Goal: Information Seeking & Learning: Find specific fact

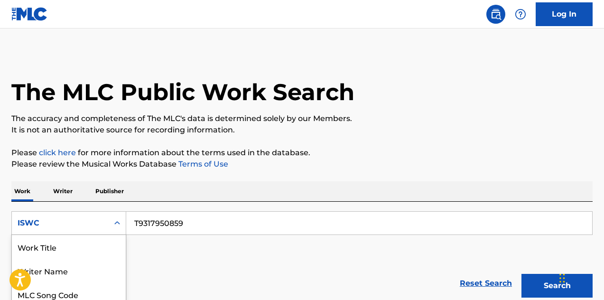
click at [65, 217] on div "ISWC" at bounding box center [60, 222] width 85 height 11
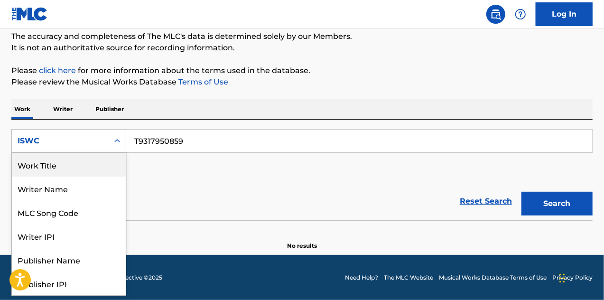
click at [55, 166] on div "Work Title" at bounding box center [69, 165] width 114 height 24
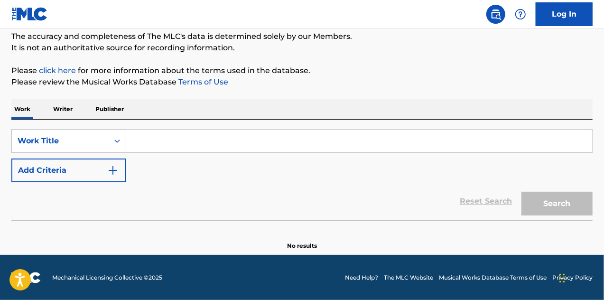
click at [182, 154] on div "SearchWithCriteria2649b075-aa31-48f5-b165-ee566ed9d606 Work Title Add Criteria" at bounding box center [301, 155] width 581 height 53
click at [159, 133] on input "Search Form" at bounding box center [359, 140] width 466 height 23
paste input "No Me Busques"
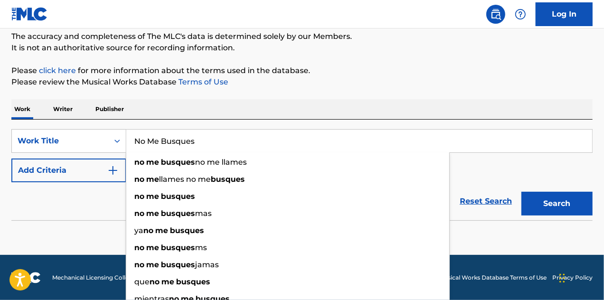
type input "No Me Busques"
click at [109, 173] on img "Search Form" at bounding box center [112, 170] width 11 height 11
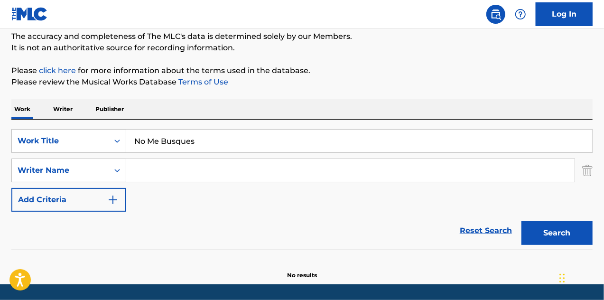
click at [145, 166] on input "Search Form" at bounding box center [350, 170] width 448 height 23
paste input "[PERSON_NAME] [PERSON_NAME]"
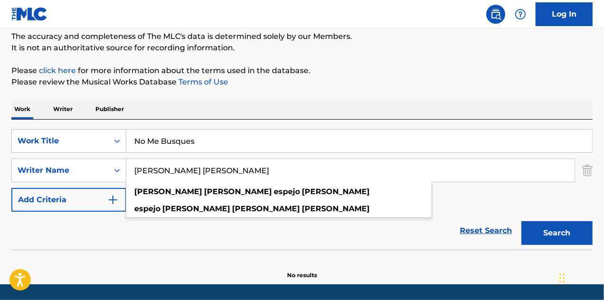
type input "[PERSON_NAME] [PERSON_NAME]"
click at [553, 234] on button "Search" at bounding box center [556, 233] width 71 height 24
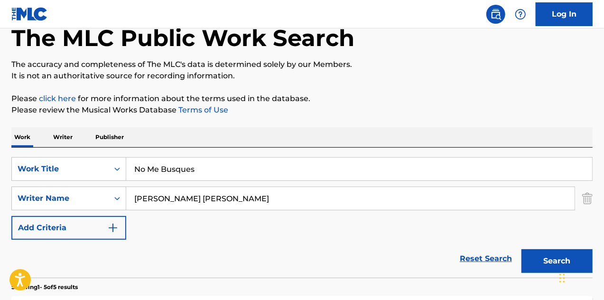
scroll to position [35, 0]
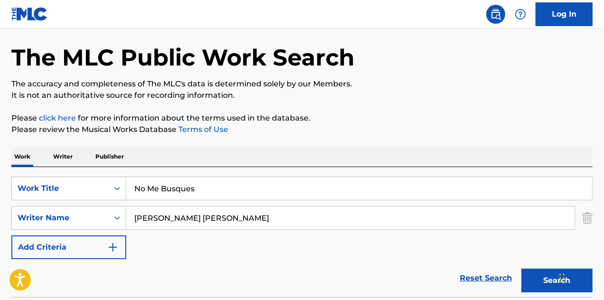
click at [173, 179] on input "No Me Busques" at bounding box center [359, 188] width 466 height 23
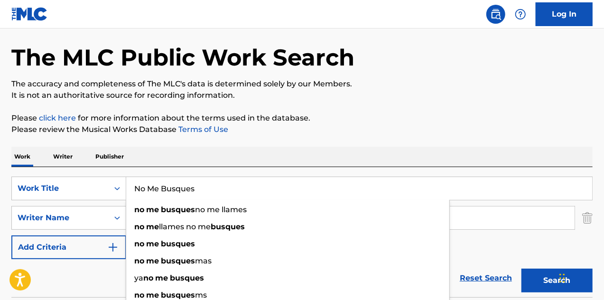
paste input "HOUSEHOLD NAME"
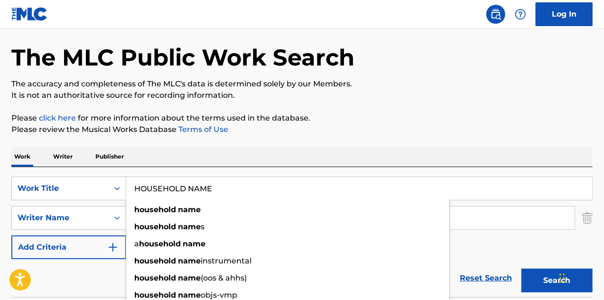
type input "HOUSEHOLD NAME"
click at [210, 119] on p "Please click here for more information about the terms used in the database." at bounding box center [301, 117] width 581 height 11
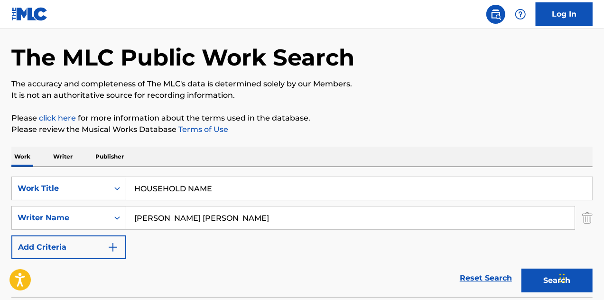
click at [200, 220] on input "[PERSON_NAME] [PERSON_NAME]" at bounding box center [350, 217] width 448 height 23
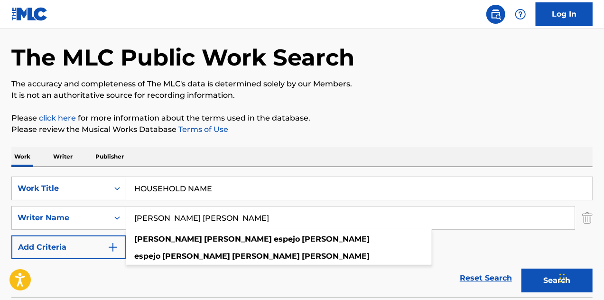
paste input "[PERSON_NAME]"
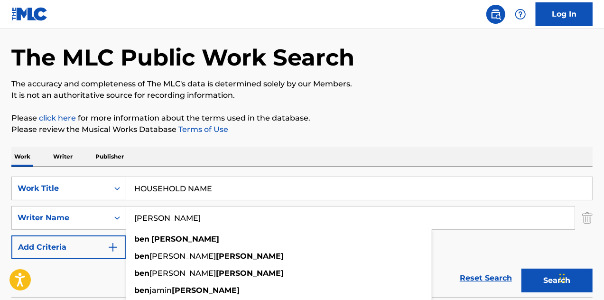
type input "[PERSON_NAME]"
click at [550, 276] on button "Search" at bounding box center [556, 280] width 71 height 24
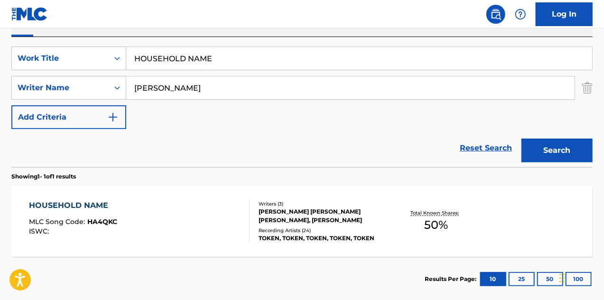
scroll to position [177, 0]
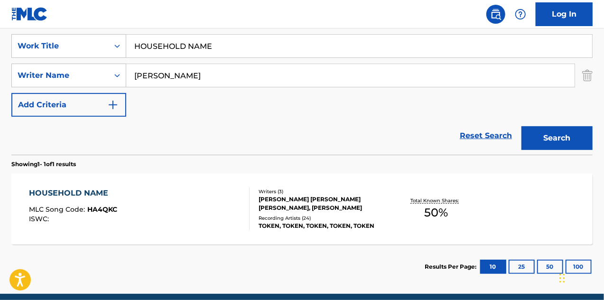
click at [179, 218] on div "HOUSEHOLD NAME MLC Song Code : HA4QKC ISWC :" at bounding box center [139, 208] width 221 height 43
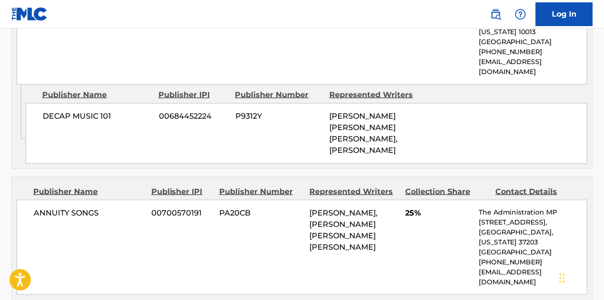
scroll to position [569, 0]
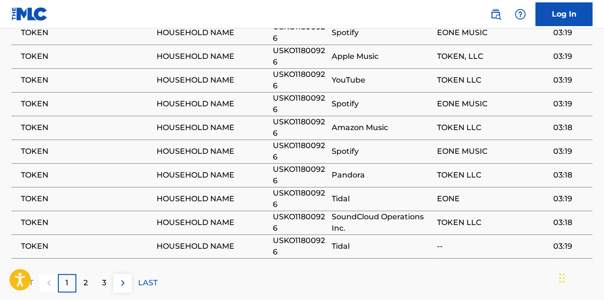
click at [108, 274] on div "3" at bounding box center [104, 283] width 18 height 18
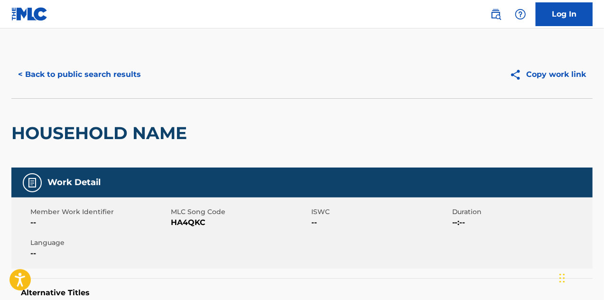
scroll to position [0, 0]
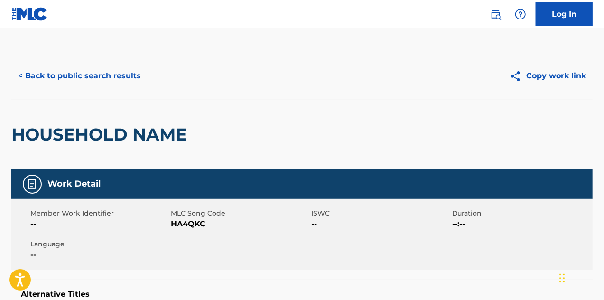
click at [496, 19] on link at bounding box center [495, 14] width 19 height 19
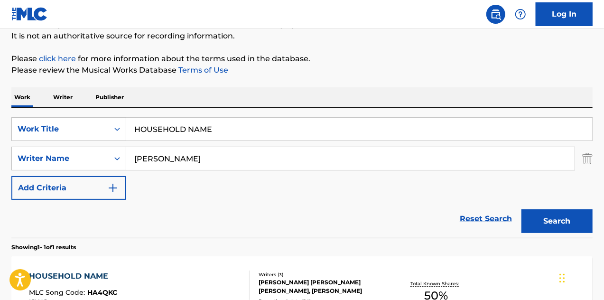
scroll to position [95, 0]
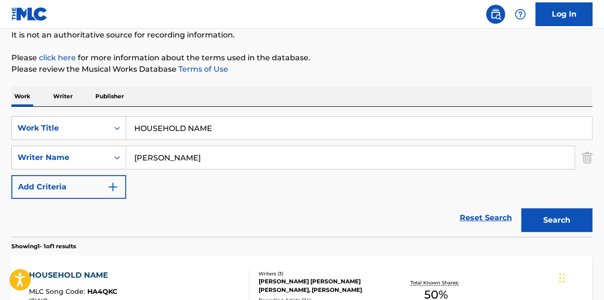
click at [161, 131] on input "HOUSEHOLD NAME" at bounding box center [359, 128] width 466 height 23
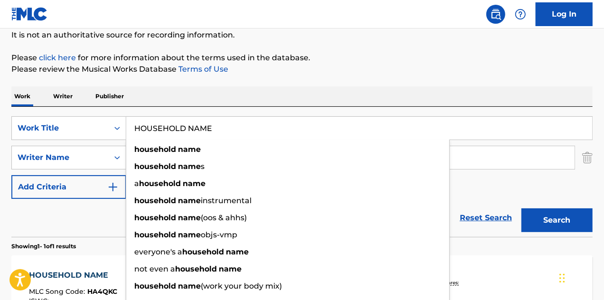
paste input "LOLITA"
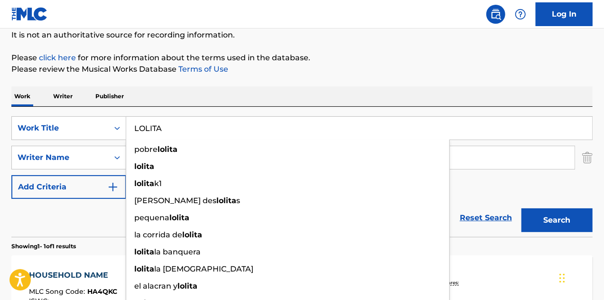
click at [487, 90] on div "Work Writer Publisher" at bounding box center [301, 96] width 581 height 20
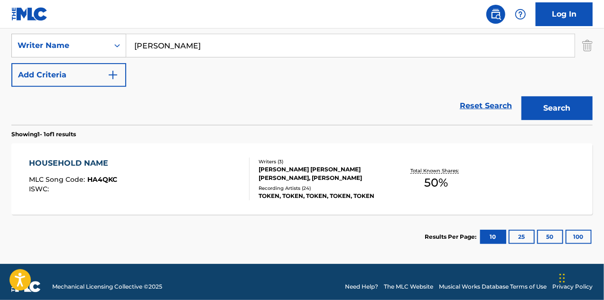
click at [255, 124] on div "SearchWithCriteria2649b075-aa31-48f5-b165-ee566ed9d606 Work Title LOLITA Search…" at bounding box center [301, 127] width 581 height 264
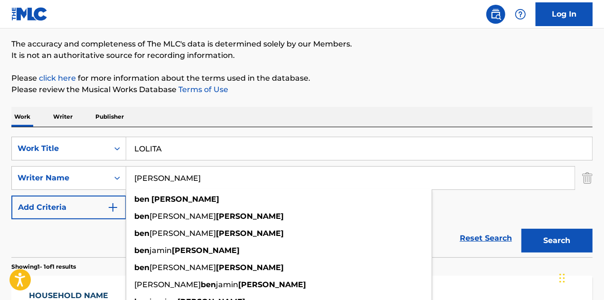
scroll to position [73, 0]
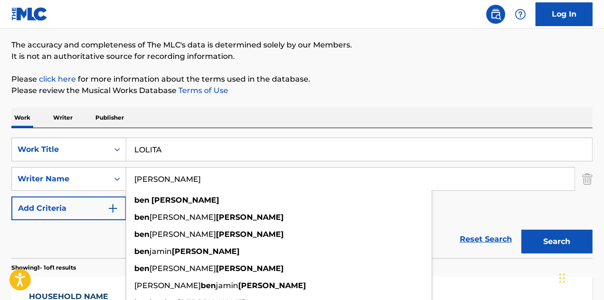
click at [171, 144] on input "LOLITA" at bounding box center [359, 149] width 466 height 23
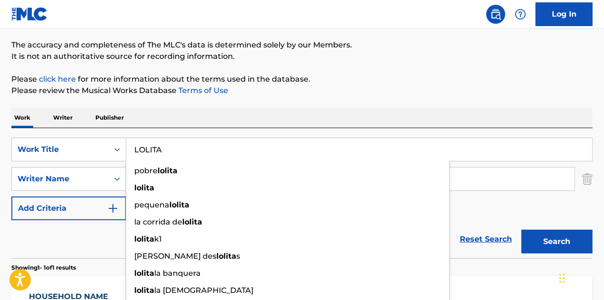
paste input "Minuetto"
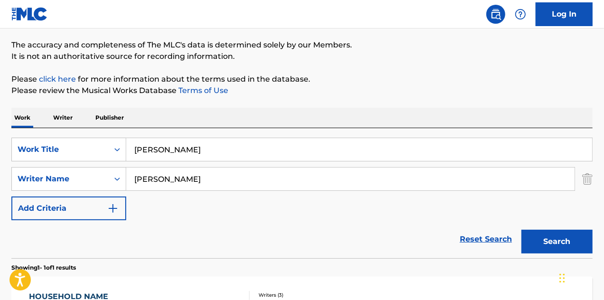
drag, startPoint x: 161, startPoint y: 152, endPoint x: 126, endPoint y: 148, distance: 35.2
click at [126, 149] on input "[PERSON_NAME]" at bounding box center [359, 149] width 466 height 23
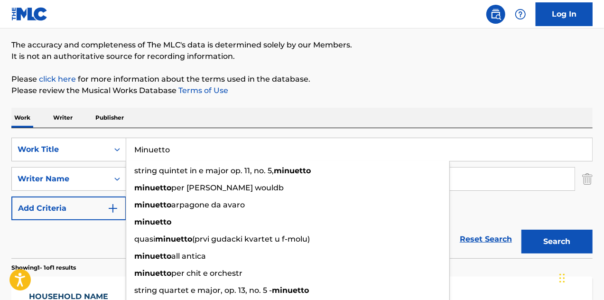
type input "Minuetto"
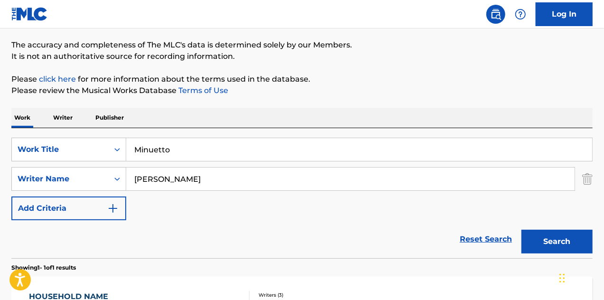
click at [297, 114] on div "Work Writer Publisher" at bounding box center [301, 118] width 581 height 20
click at [290, 177] on input "[PERSON_NAME]" at bounding box center [350, 178] width 448 height 23
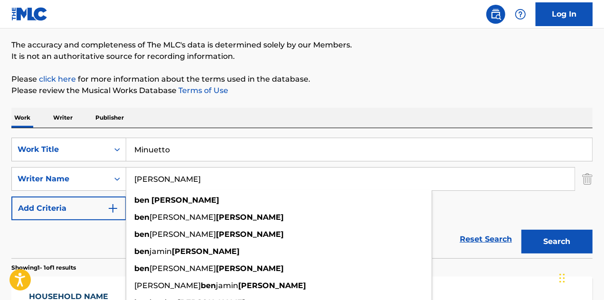
paste input "LOLITA"
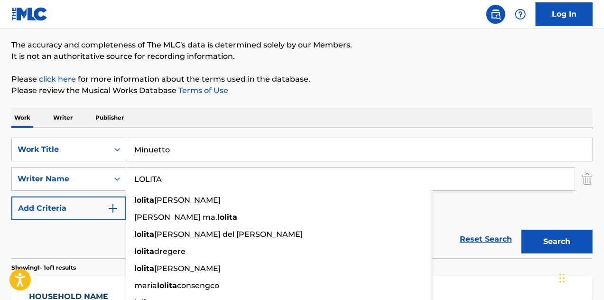
click at [521, 229] on button "Search" at bounding box center [556, 241] width 71 height 24
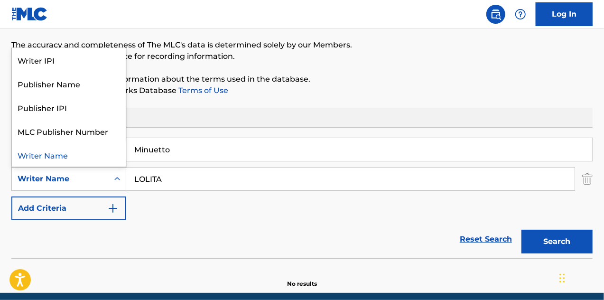
click at [79, 170] on div "Writer Name" at bounding box center [60, 179] width 97 height 18
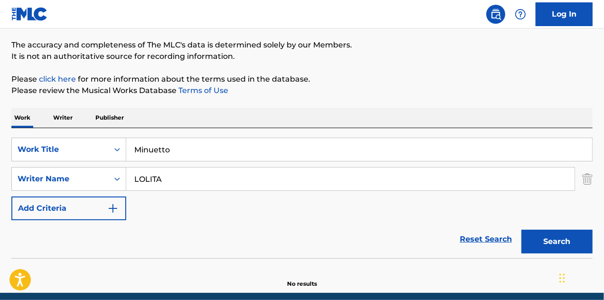
click at [193, 151] on input "Minuetto" at bounding box center [359, 149] width 466 height 23
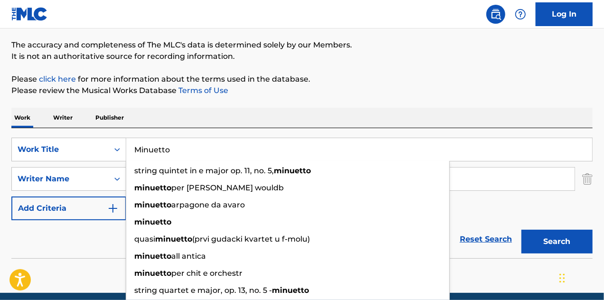
click at [136, 68] on div "The MLC Public Work Search The accuracy and completeness of The MLC's data is d…" at bounding box center [302, 133] width 604 height 309
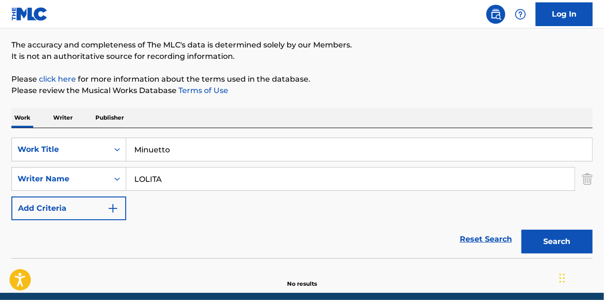
click at [151, 154] on input "Minuetto" at bounding box center [359, 149] width 466 height 23
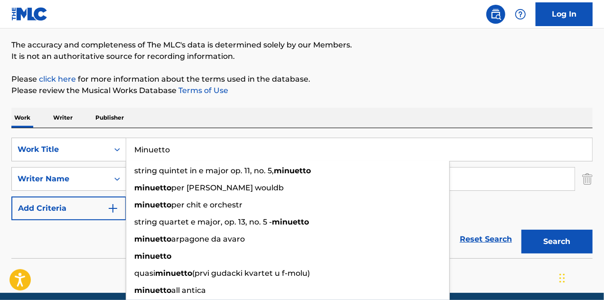
click at [184, 98] on div "The MLC Public Work Search The accuracy and completeness of The MLC's data is d…" at bounding box center [302, 133] width 604 height 309
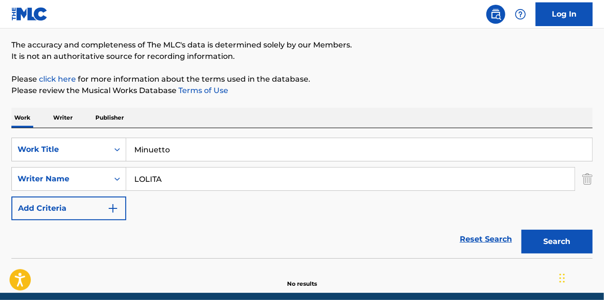
click at [149, 181] on input "LOLITA" at bounding box center [350, 178] width 448 height 23
click at [149, 180] on input "LOLITA" at bounding box center [350, 178] width 448 height 23
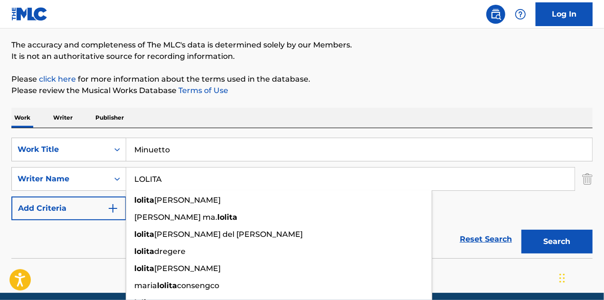
paste input "Minuetto"
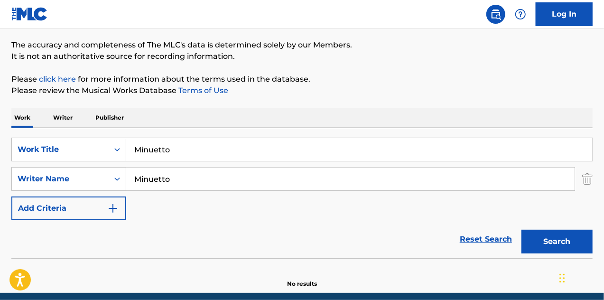
type input "LOLITA"
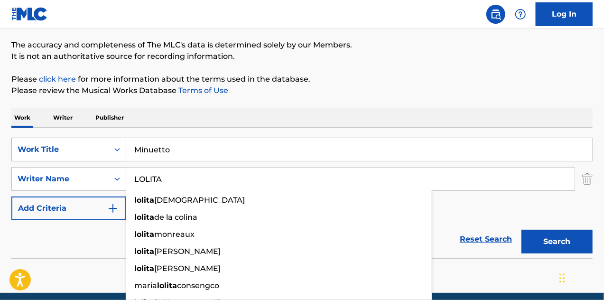
click at [28, 156] on div "Work Title" at bounding box center [60, 149] width 97 height 18
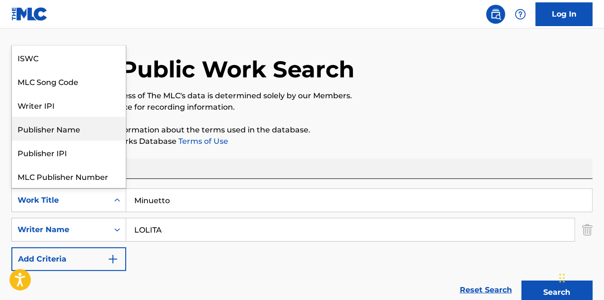
scroll to position [0, 0]
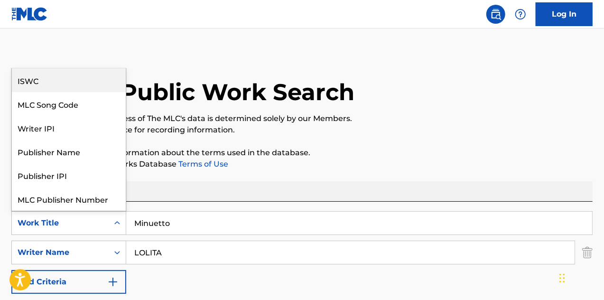
click at [60, 84] on div "ISWC" at bounding box center [69, 80] width 114 height 24
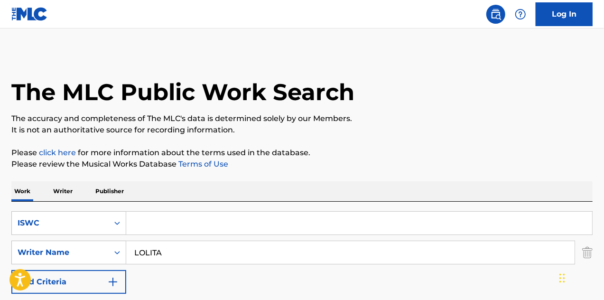
click at [171, 224] on input "Search Form" at bounding box center [359, 222] width 466 height 23
paste input "T0050024504"
type input "T0050024504"
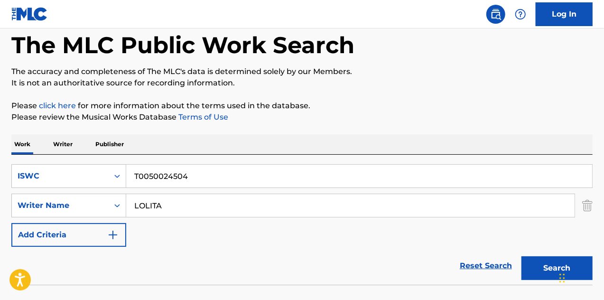
scroll to position [47, 0]
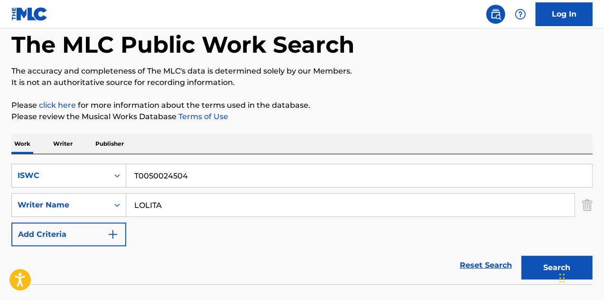
click at [587, 205] on img "Search Form" at bounding box center [587, 205] width 10 height 24
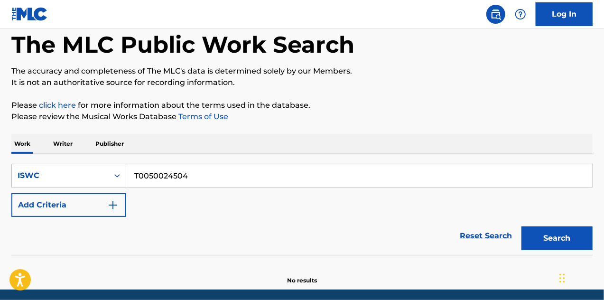
click at [552, 240] on button "Search" at bounding box center [556, 238] width 71 height 24
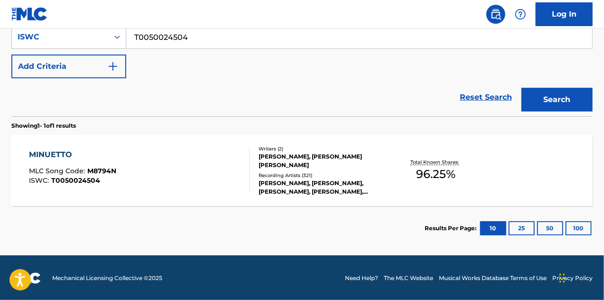
scroll to position [186, 0]
